Goal: Navigation & Orientation: Find specific page/section

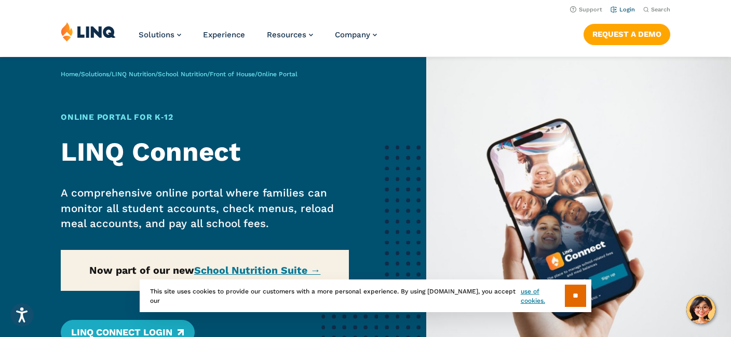
click at [622, 11] on link "Login" at bounding box center [622, 9] width 24 height 7
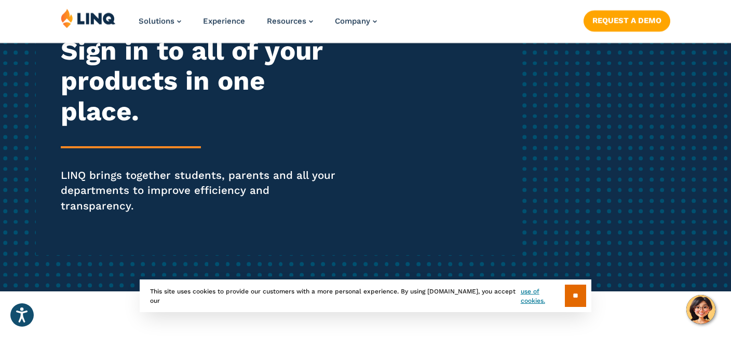
scroll to position [150, 0]
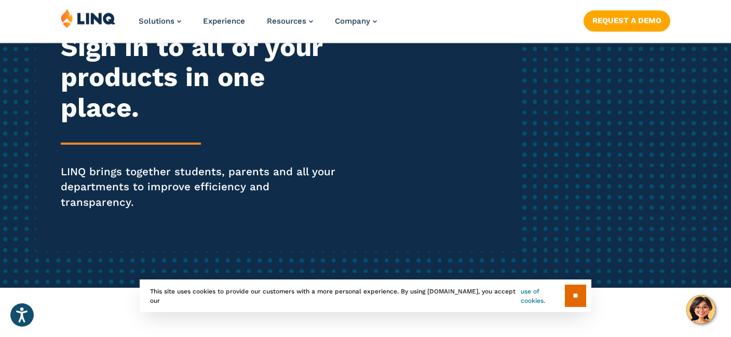
click at [525, 294] on link "use of cookies." at bounding box center [543, 296] width 44 height 19
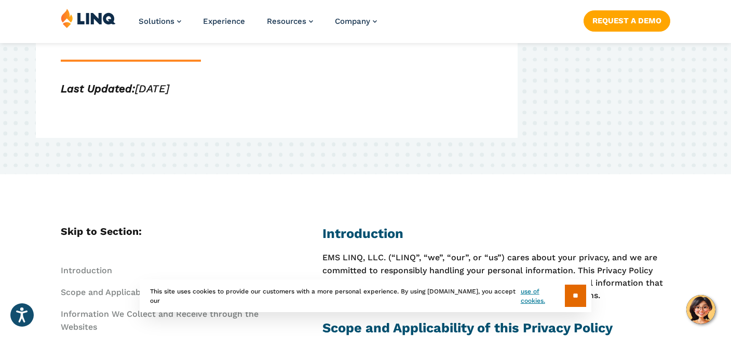
scroll to position [203, 0]
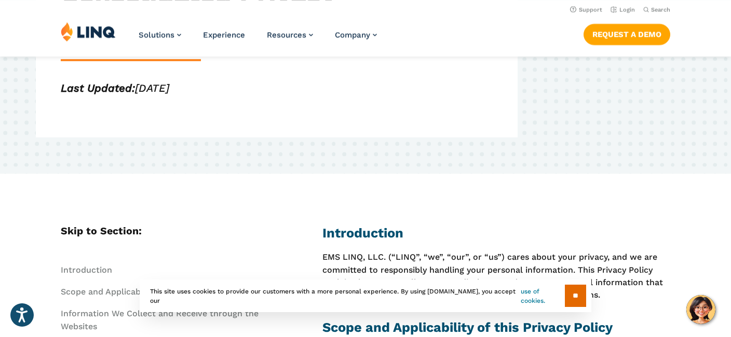
click at [533, 293] on link "use of cookies." at bounding box center [543, 296] width 44 height 19
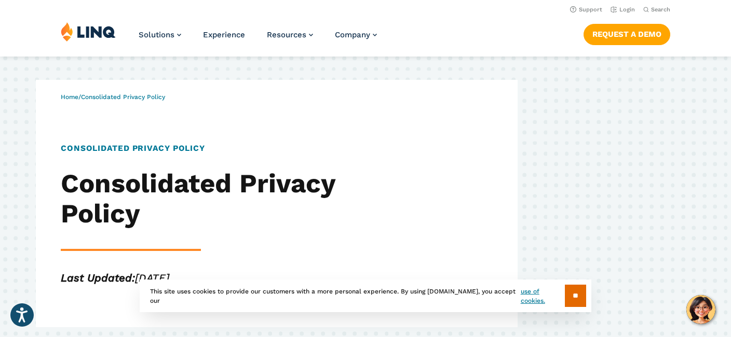
scroll to position [11, 0]
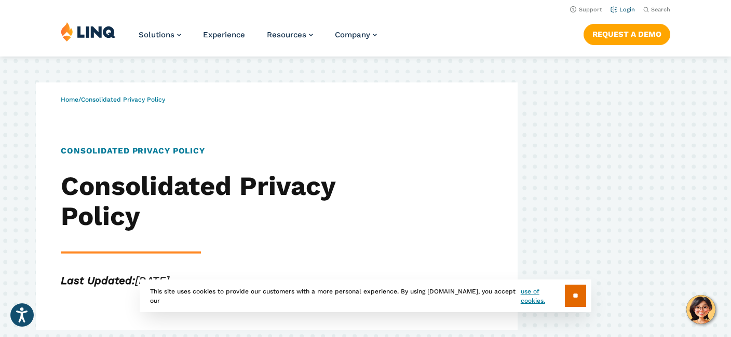
click at [620, 9] on link "Login" at bounding box center [622, 9] width 24 height 7
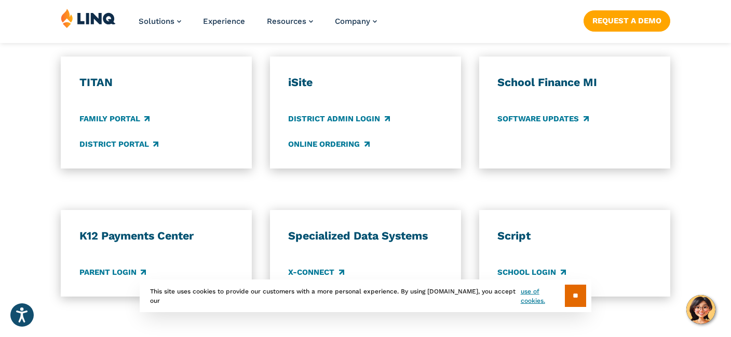
scroll to position [832, 0]
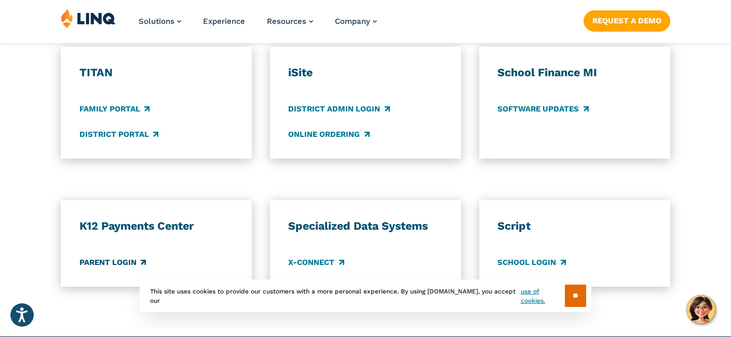
click at [115, 257] on link "Parent Login" at bounding box center [112, 262] width 66 height 11
